Goal: Task Accomplishment & Management: Manage account settings

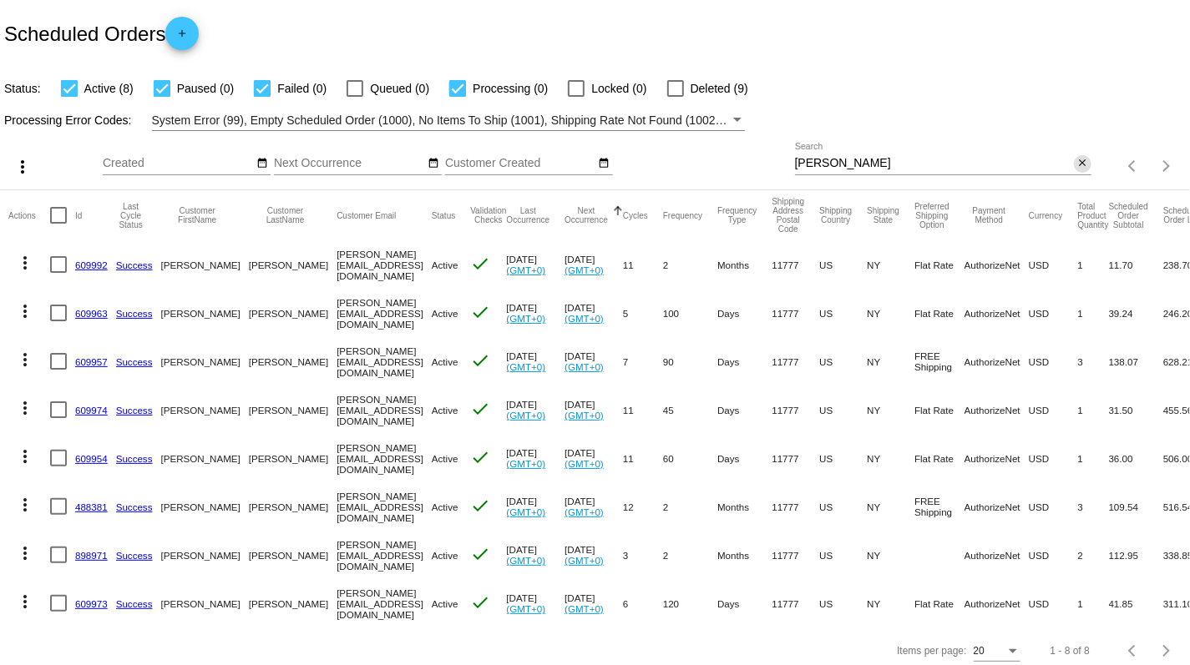
click at [1087, 167] on mat-icon "close" at bounding box center [1082, 163] width 12 height 13
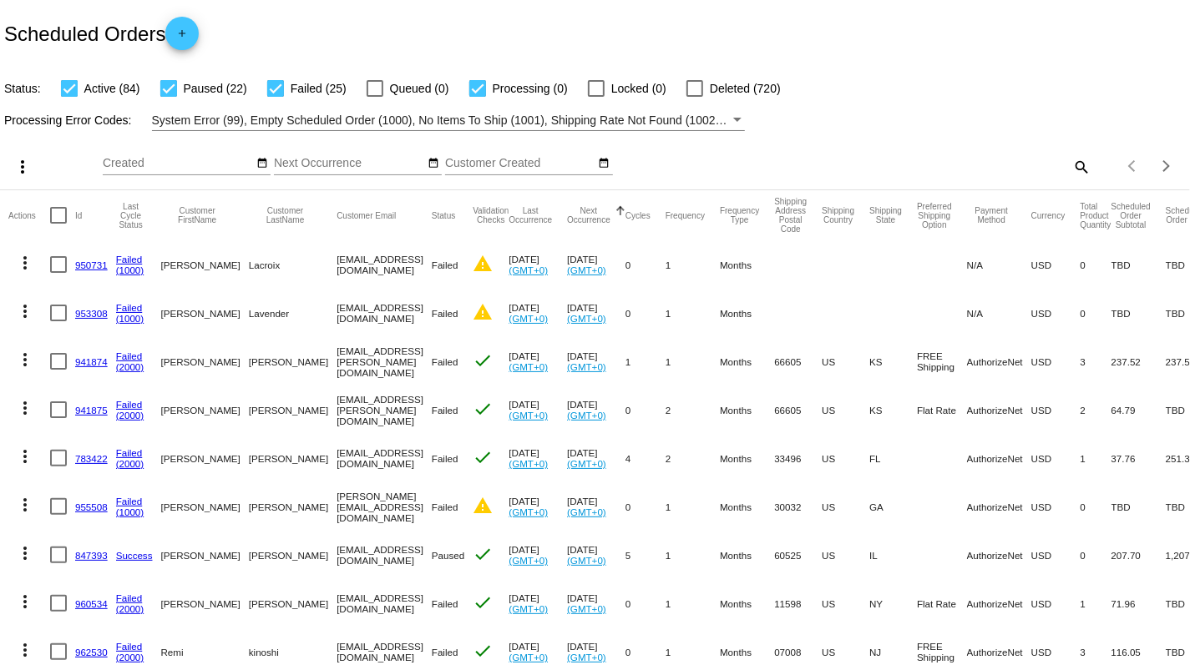
click at [1089, 164] on mat-icon "search" at bounding box center [1081, 167] width 20 height 26
click at [1020, 165] on input "Search" at bounding box center [943, 163] width 296 height 13
paste input "[EMAIL_ADDRESS][DOMAIN_NAME]"
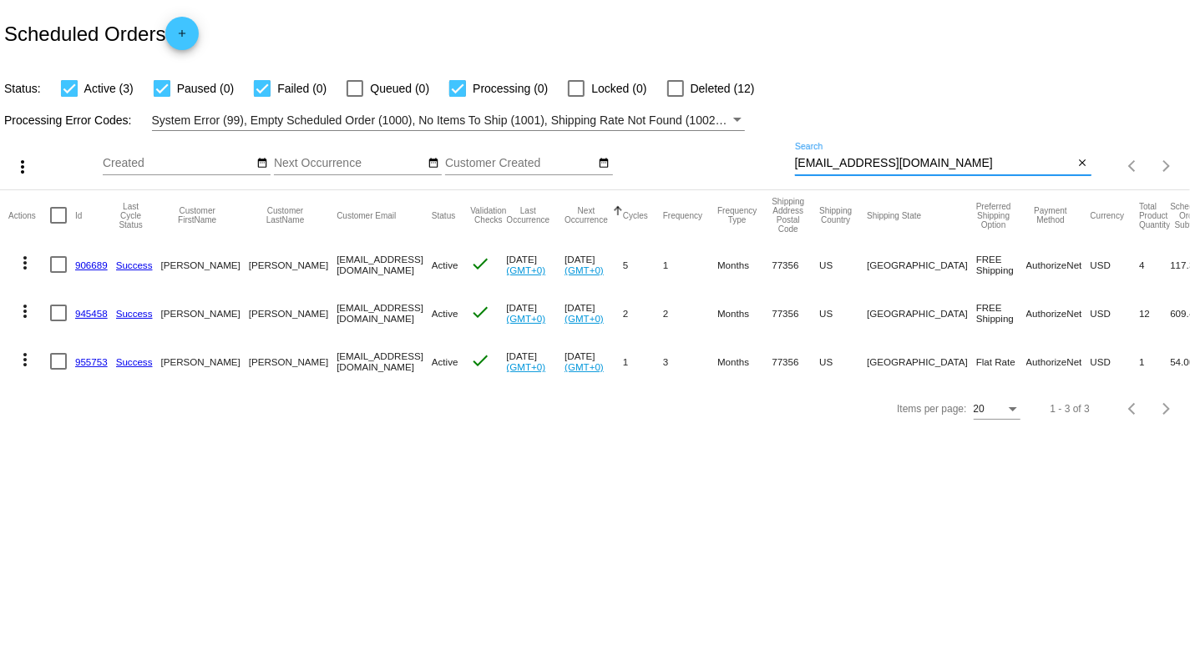
type input "[EMAIL_ADDRESS][DOMAIN_NAME]"
click at [94, 270] on link "906689" at bounding box center [91, 265] width 33 height 11
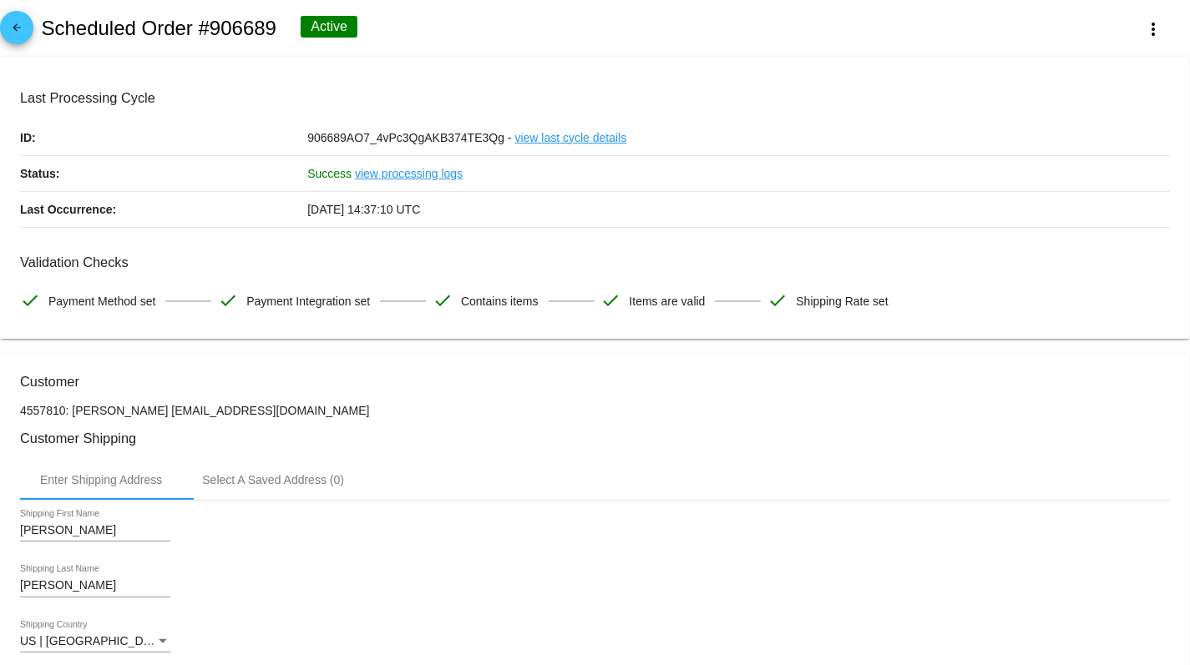
click at [8, 28] on mat-icon "arrow_back" at bounding box center [17, 32] width 20 height 20
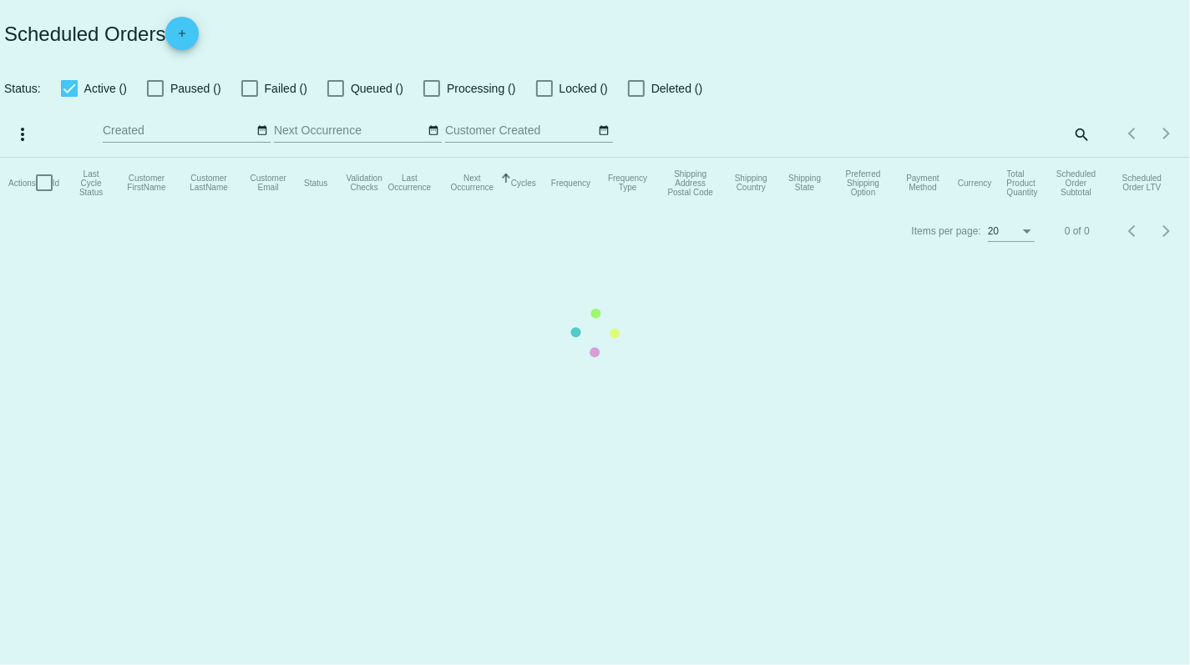
checkbox input "true"
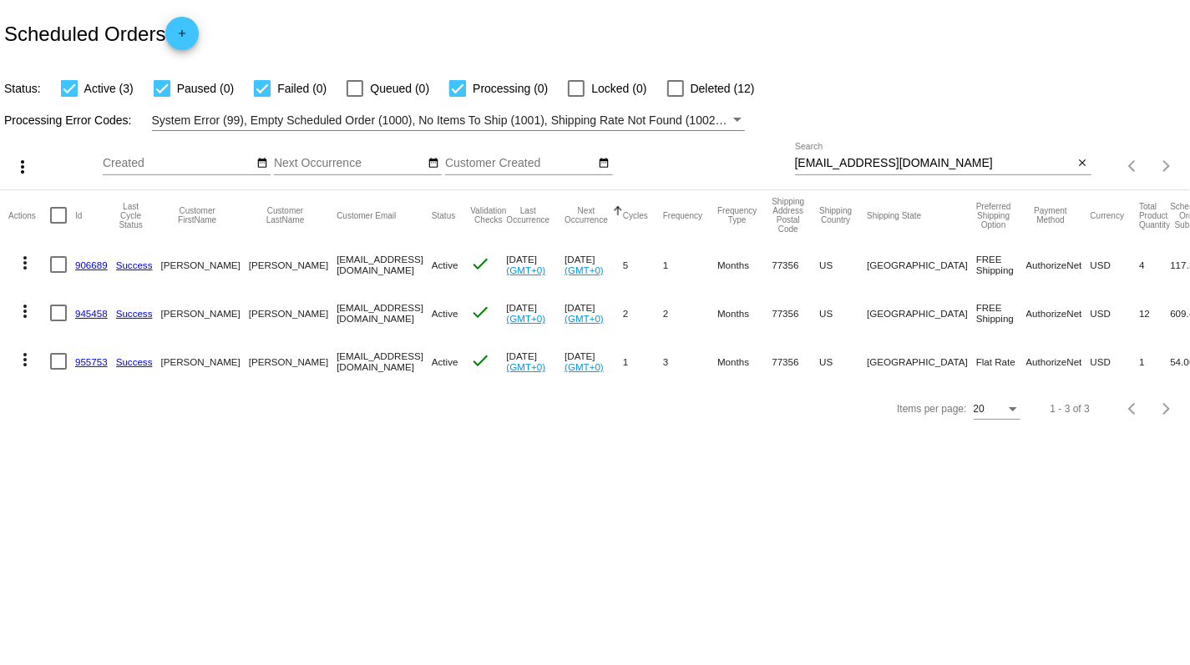
click at [87, 317] on link "945458" at bounding box center [91, 313] width 33 height 11
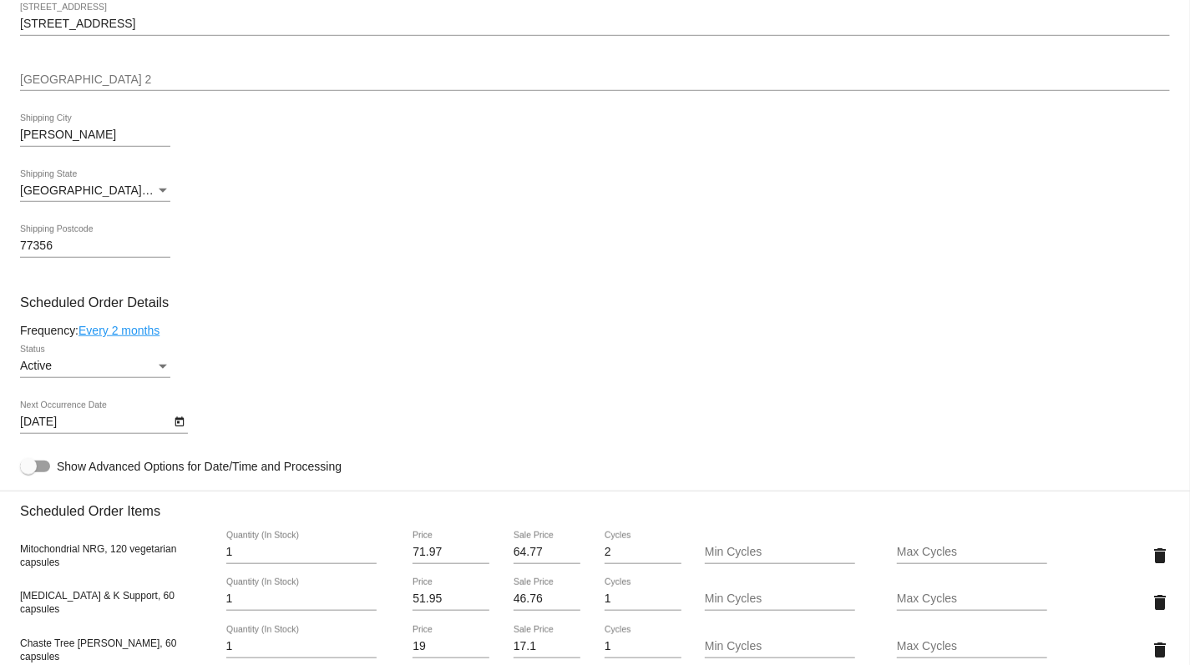
scroll to position [998, 0]
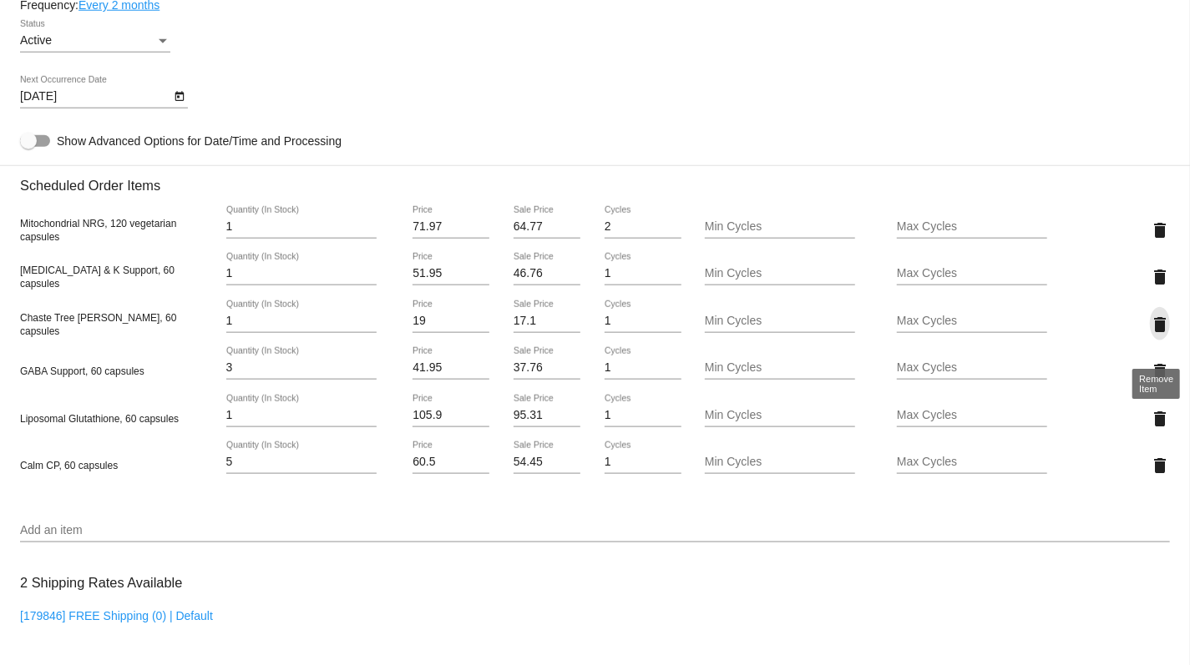
click at [1156, 335] on mat-icon "delete" at bounding box center [1160, 325] width 20 height 20
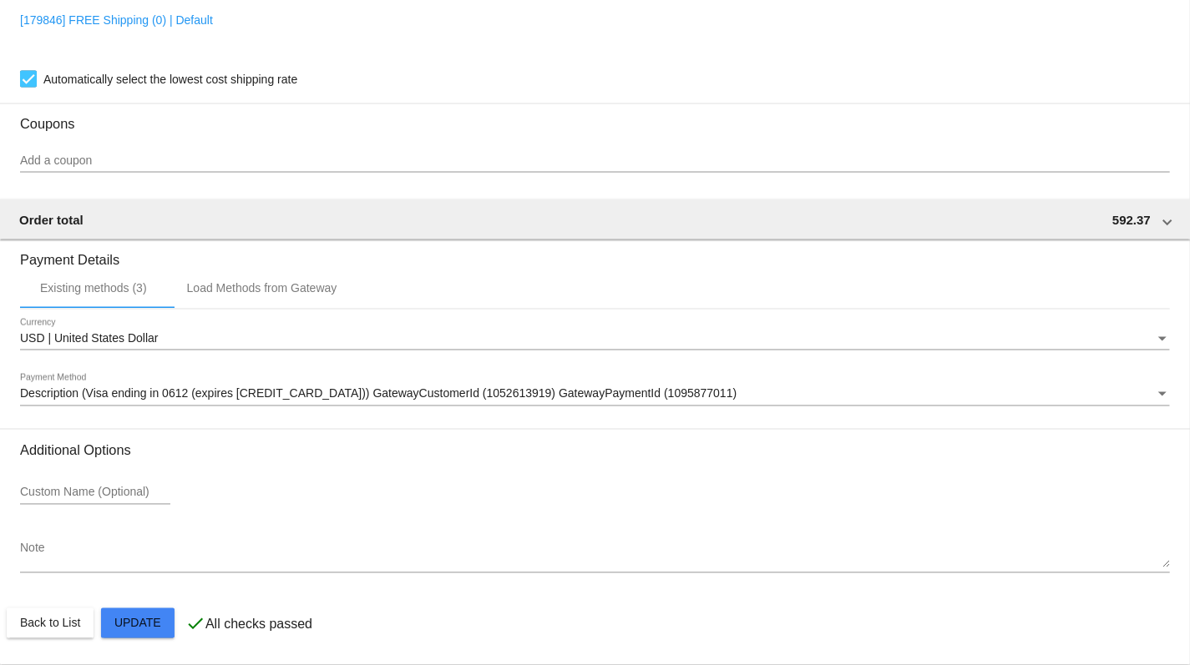
scroll to position [1567, 0]
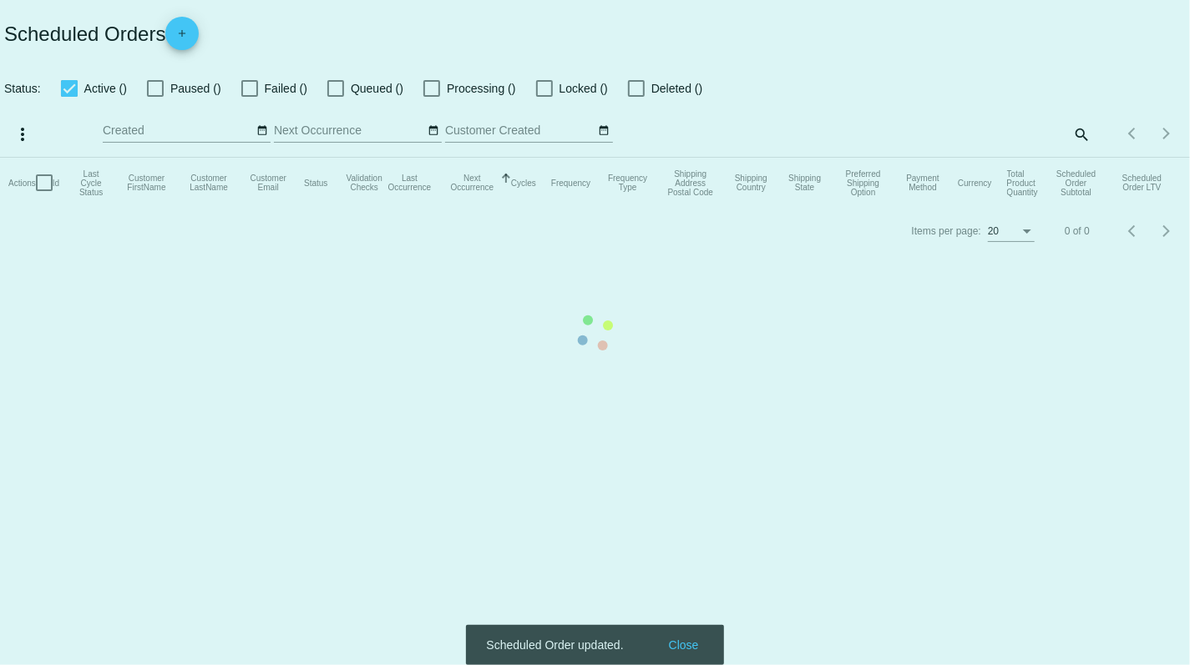
checkbox input "true"
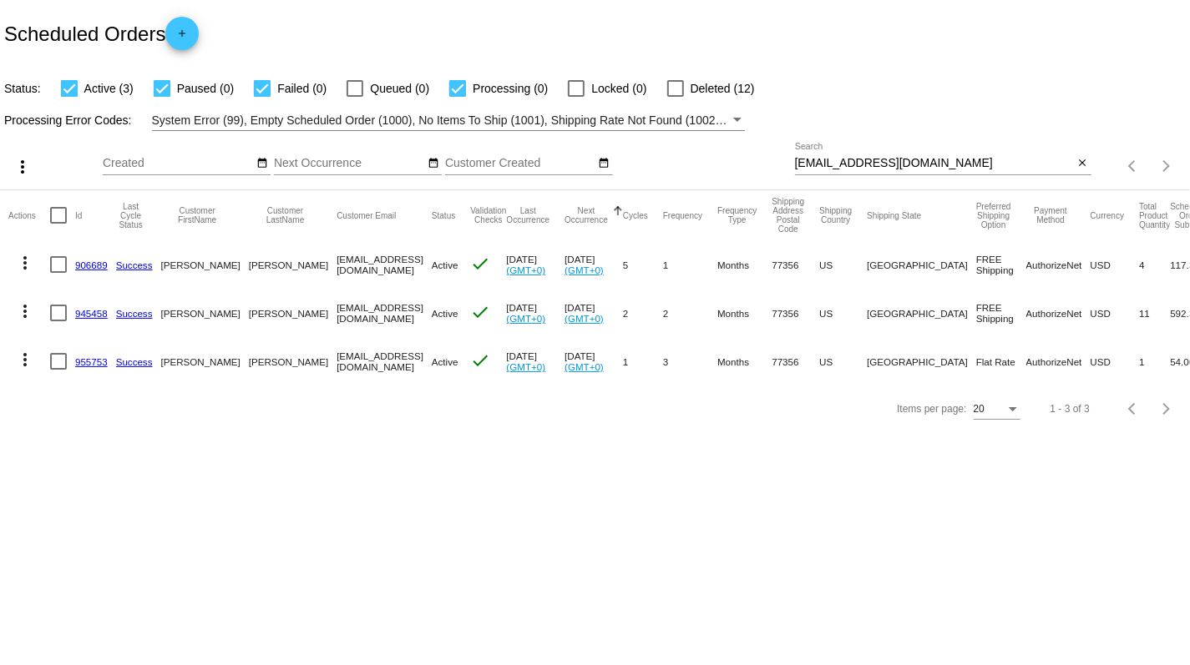
click at [95, 365] on link "955753" at bounding box center [91, 361] width 33 height 11
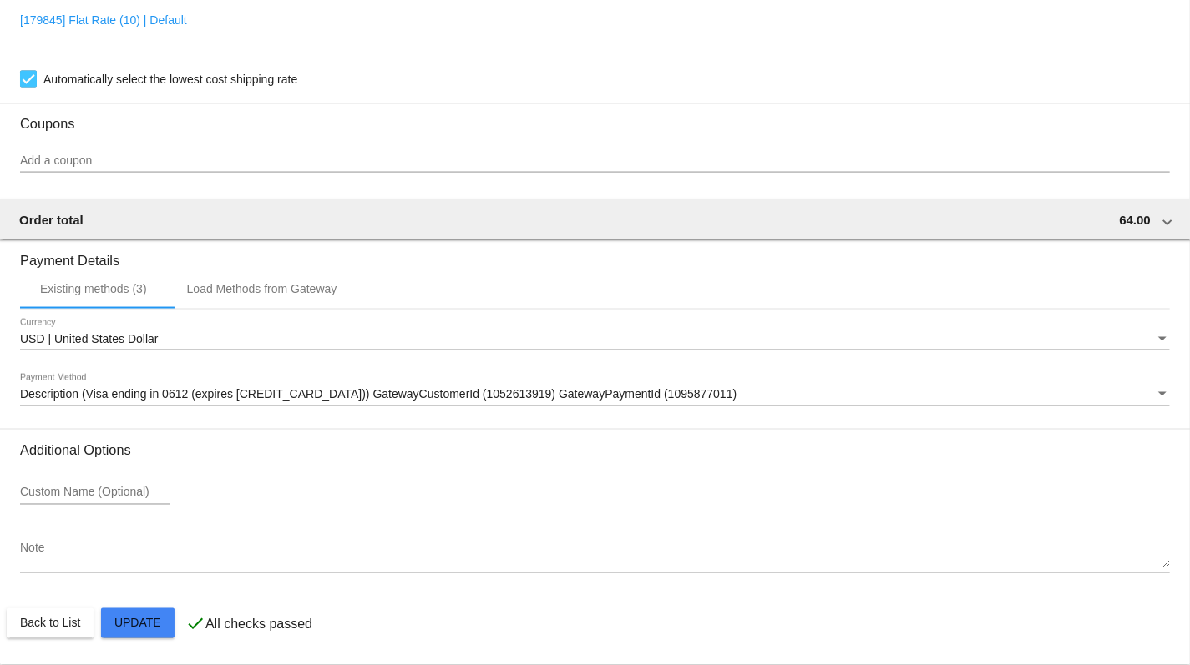
scroll to position [1376, 0]
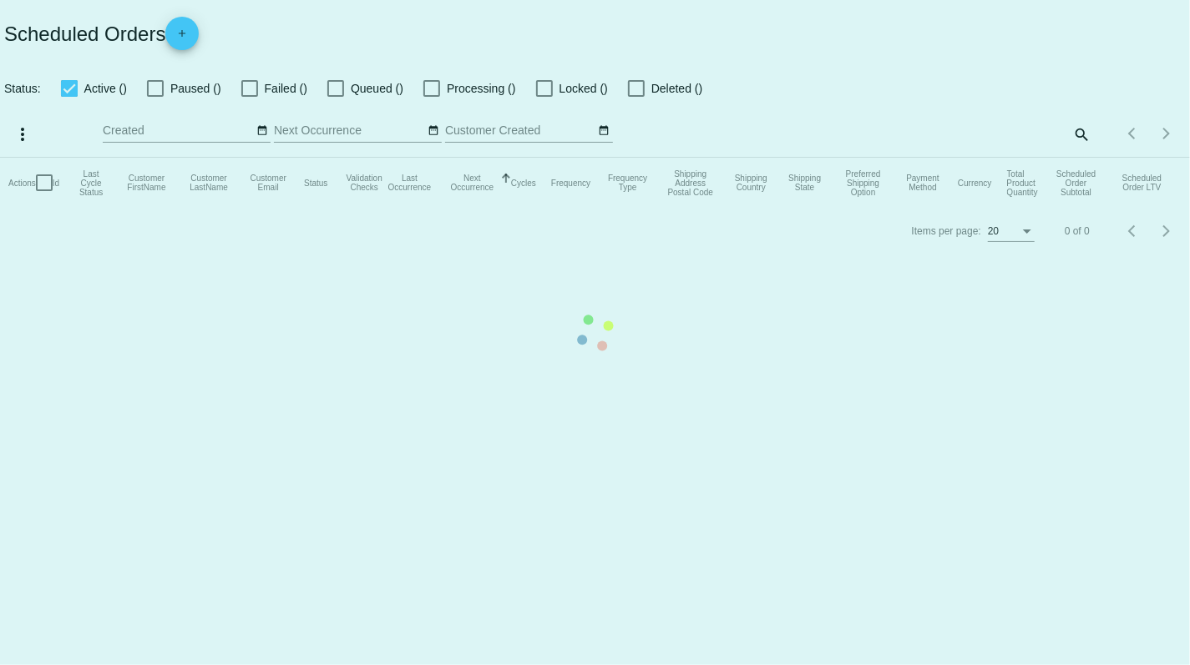
checkbox input "true"
